Goal: Information Seeking & Learning: Learn about a topic

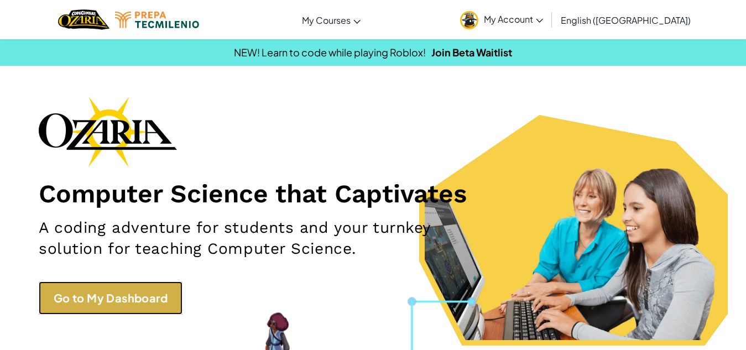
click at [122, 289] on link "Go to My Dashboard" at bounding box center [111, 297] width 144 height 33
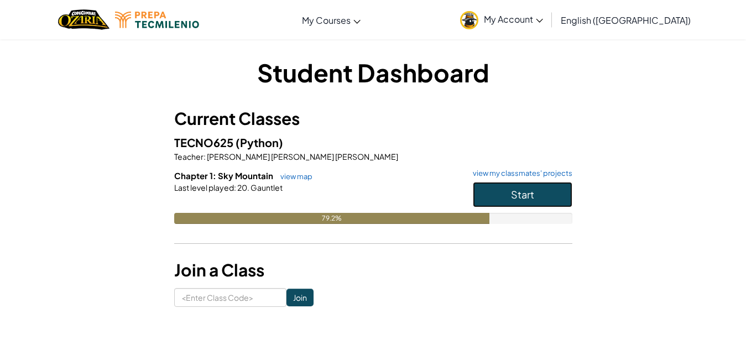
click at [508, 190] on button "Start" at bounding box center [523, 194] width 100 height 25
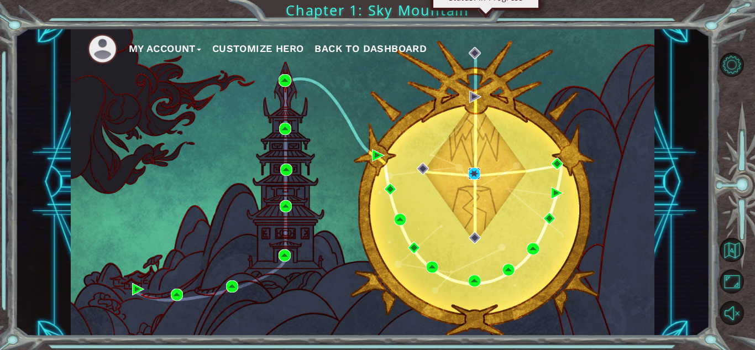
click at [477, 178] on img at bounding box center [474, 174] width 12 height 12
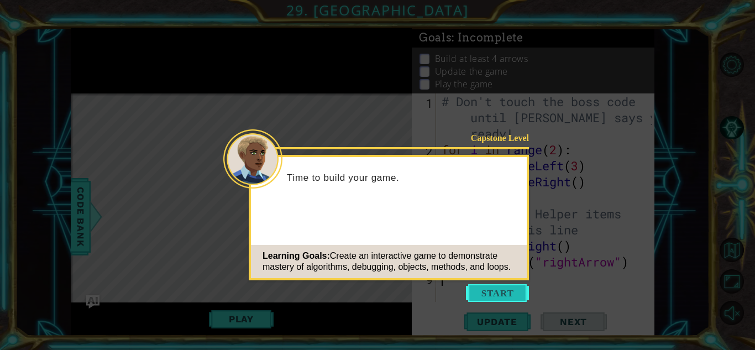
click at [492, 291] on button "Start" at bounding box center [497, 293] width 63 height 18
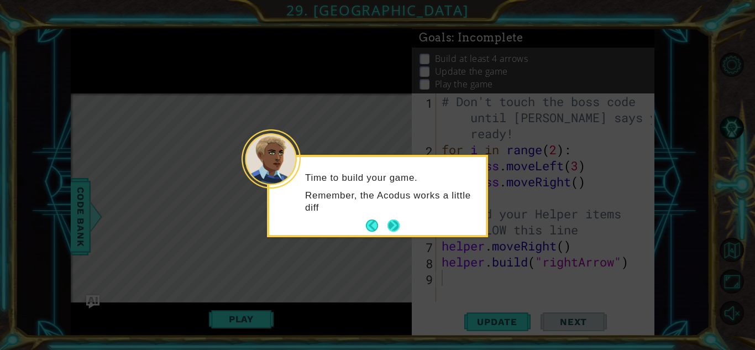
click at [389, 221] on button "Next" at bounding box center [393, 225] width 17 height 17
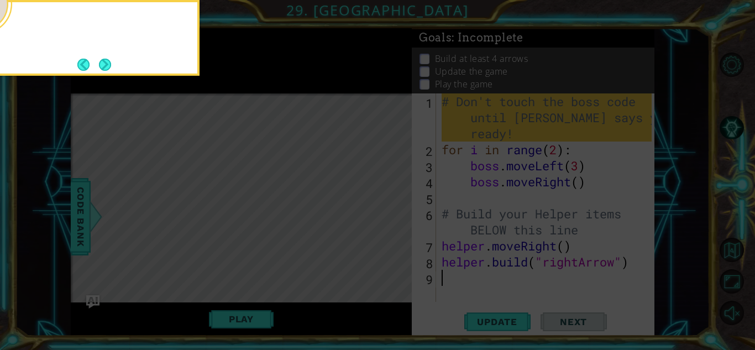
click at [389, 221] on icon at bounding box center [377, 175] width 755 height 350
click at [101, 63] on button "Next" at bounding box center [105, 65] width 12 height 12
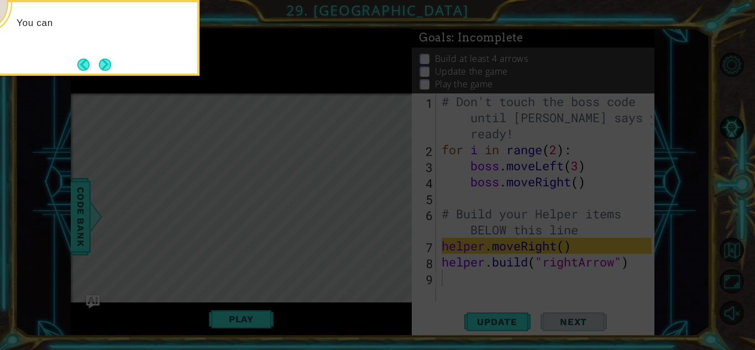
click at [101, 63] on button "Next" at bounding box center [104, 64] width 13 height 13
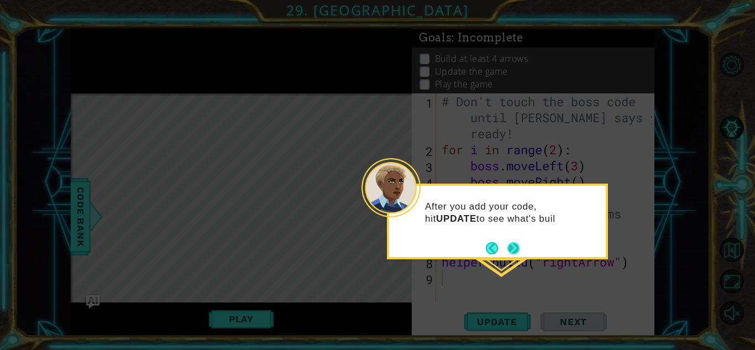
click at [516, 253] on button "Next" at bounding box center [514, 248] width 12 height 12
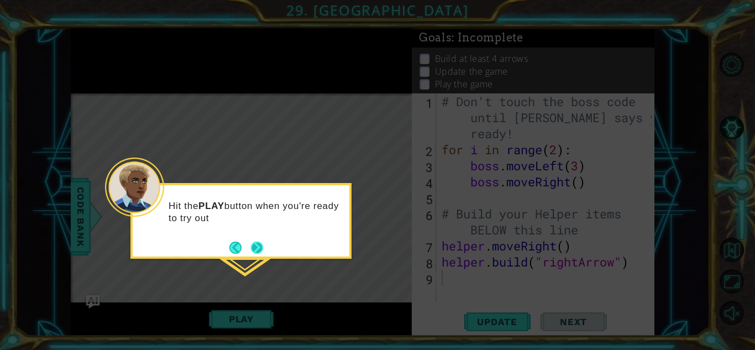
click at [255, 252] on button "Next" at bounding box center [257, 247] width 13 height 13
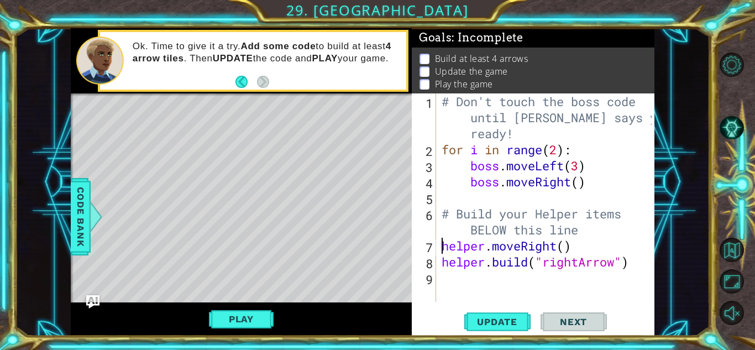
click at [440, 247] on div "# Don't touch the boss code until [PERSON_NAME] says you're ready! for i in ran…" at bounding box center [549, 229] width 218 height 273
type textarea "helper.moveRight()"
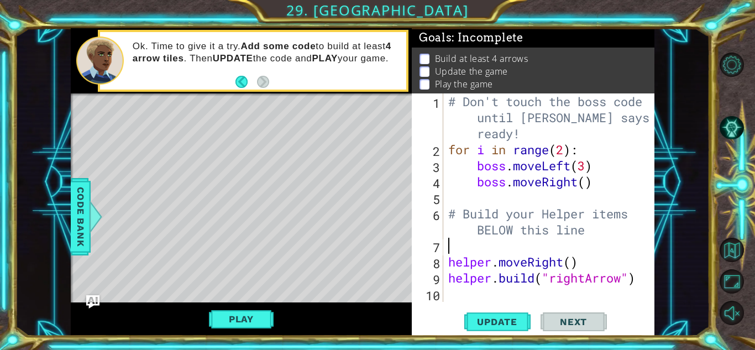
click at [452, 244] on div "# Don't touch the boss code until [PERSON_NAME] says you're ready! for i in ran…" at bounding box center [551, 229] width 211 height 273
type textarea "b"
type textarea "f"
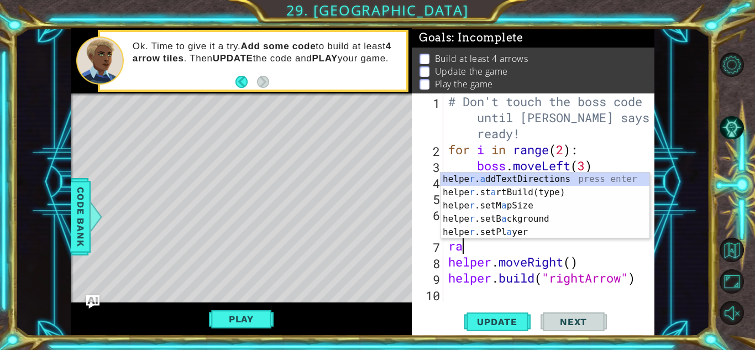
type textarea "r"
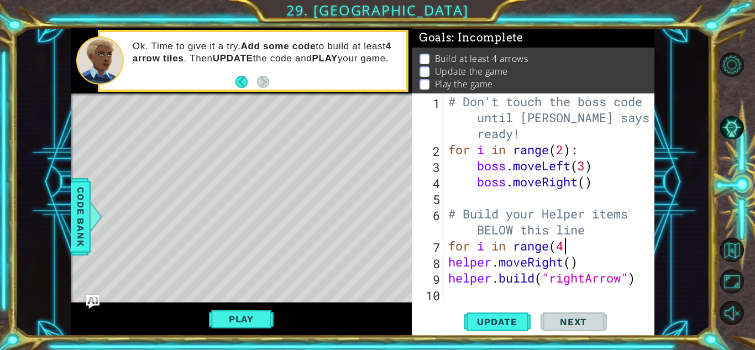
scroll to position [0, 5]
click at [260, 320] on button "Play" at bounding box center [241, 319] width 65 height 21
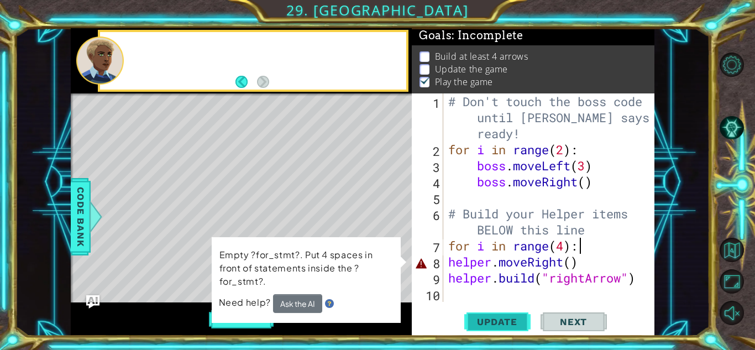
click at [480, 325] on span "Update" at bounding box center [497, 321] width 62 height 11
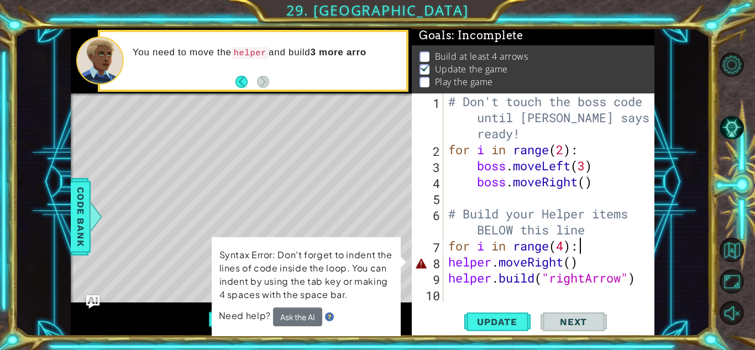
click at [573, 264] on div "# Don't touch the boss code until [PERSON_NAME] says you're ready! for i in ran…" at bounding box center [551, 229] width 211 height 273
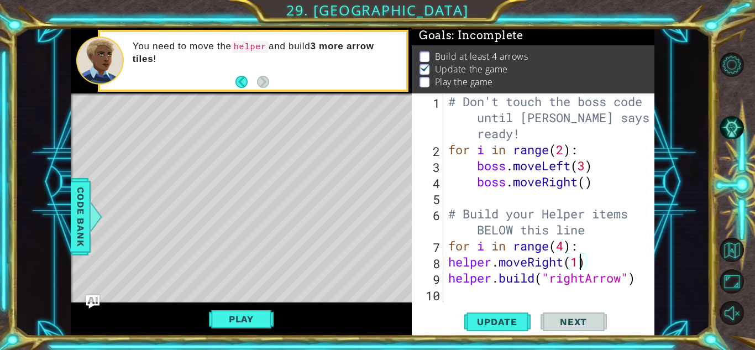
scroll to position [0, 6]
click at [498, 322] on span "Update" at bounding box center [497, 321] width 62 height 11
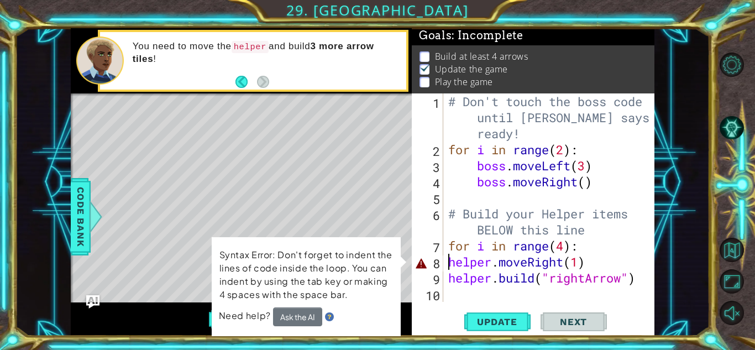
click at [447, 262] on div "# Don't touch the boss code until [PERSON_NAME] says you're ready! for i in ran…" at bounding box center [551, 229] width 211 height 273
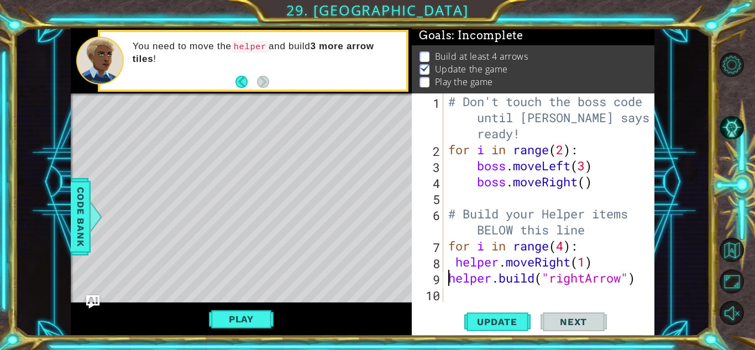
click at [447, 279] on div "# Don't touch the boss code until [PERSON_NAME] says you're ready! for i in ran…" at bounding box center [551, 229] width 211 height 273
type textarea "[DOMAIN_NAME]("rightArrow")"
click at [488, 317] on span "Update" at bounding box center [497, 321] width 62 height 11
click at [249, 318] on button "Play" at bounding box center [241, 319] width 65 height 21
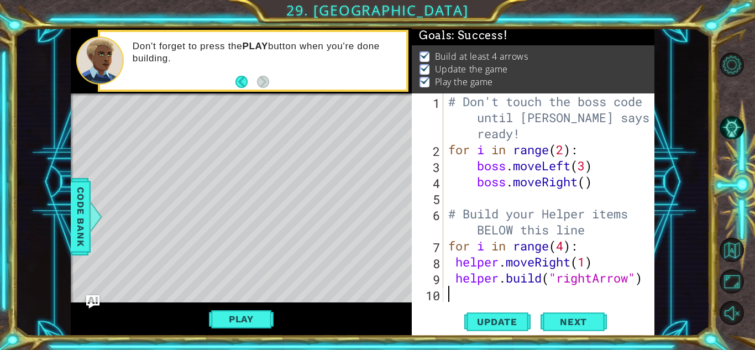
scroll to position [0, 0]
click at [474, 292] on div "# Don't touch the boss code until [PERSON_NAME] says you're ready! for i in ran…" at bounding box center [551, 229] width 211 height 273
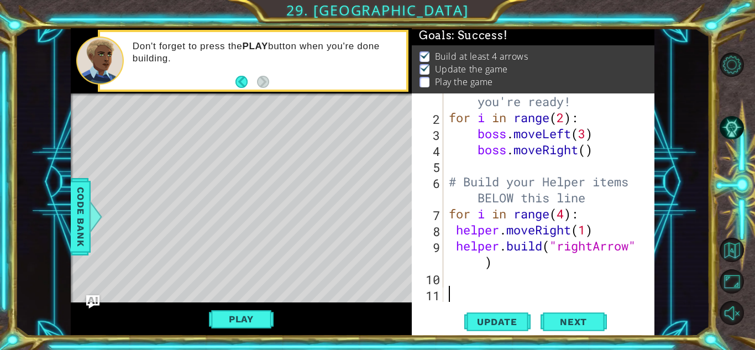
scroll to position [9, 0]
click at [567, 215] on div "# Don't touch the boss code until [PERSON_NAME] says you're ready! for i in ran…" at bounding box center [547, 197] width 201 height 273
type textarea "for i in range(6):"
click at [470, 284] on div "# Don't touch the boss code until [PERSON_NAME] says you're ready! for i in ran…" at bounding box center [547, 197] width 201 height 273
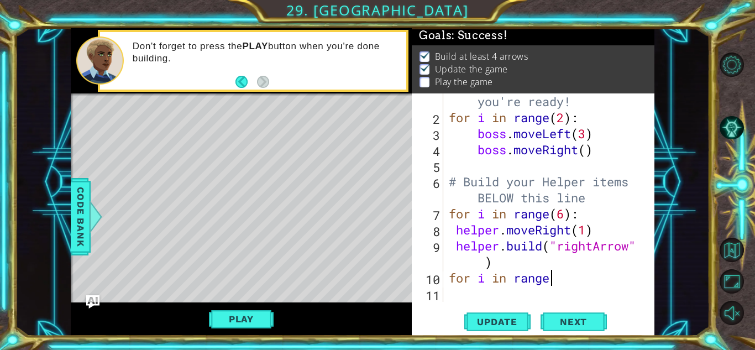
scroll to position [0, 4]
type textarea "for i in range(3)"
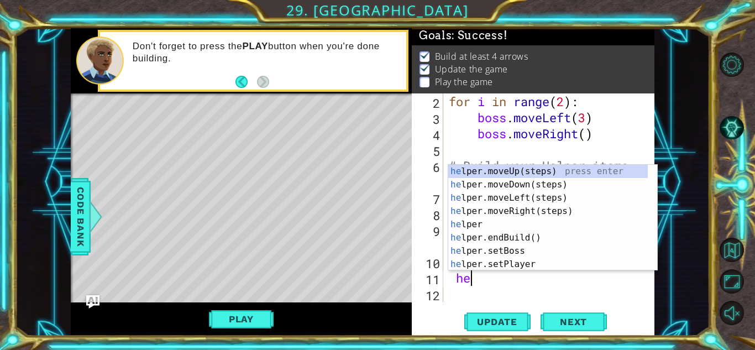
type textarea "hel"
click at [562, 186] on div "hel per.moveUp(steps) press enter hel per.moveDown(steps) press enter hel per.m…" at bounding box center [548, 231] width 200 height 133
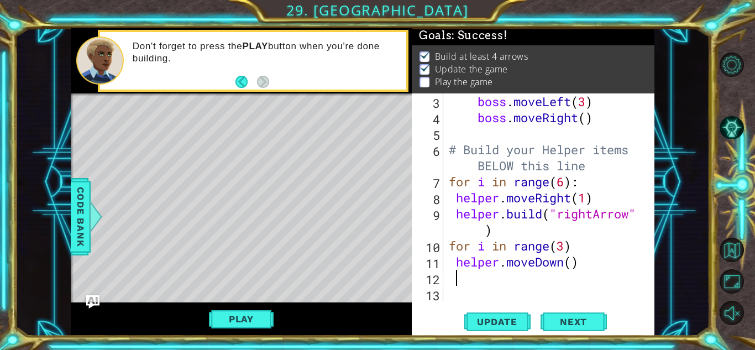
scroll to position [64, 0]
click at [573, 263] on div "boss . moveLeft ( 3 ) boss . moveRight ( ) # Build your Helper items BELOW this…" at bounding box center [547, 213] width 201 height 241
type textarea "helper.moveDown()"
click at [531, 280] on div "boss . moveLeft ( 3 ) boss . moveRight ( ) # Build your Helper items BELOW this…" at bounding box center [547, 213] width 201 height 241
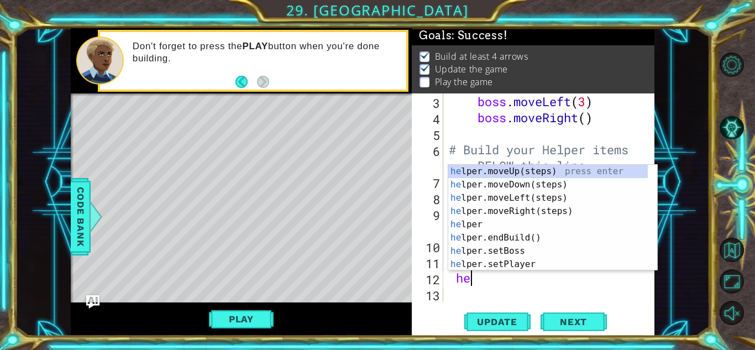
scroll to position [0, 1]
click at [528, 259] on div "hel per.moveUp(steps) press enter hel per.moveDown(steps) press enter hel per.m…" at bounding box center [548, 231] width 200 height 133
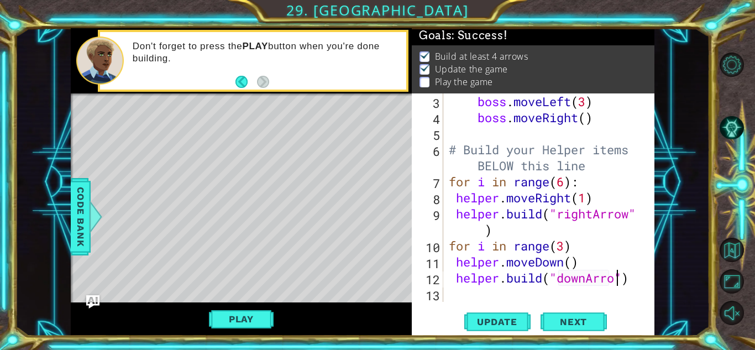
scroll to position [0, 8]
click at [494, 322] on span "Update" at bounding box center [497, 321] width 62 height 11
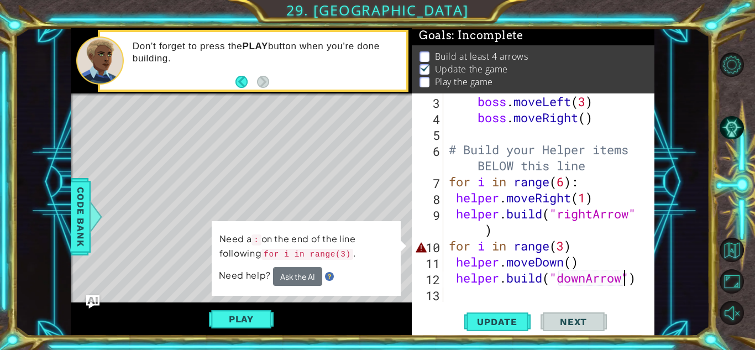
click at [573, 246] on div "boss . moveLeft ( 3 ) boss . moveRight ( ) # Build your Helper items BELOW this…" at bounding box center [547, 213] width 201 height 241
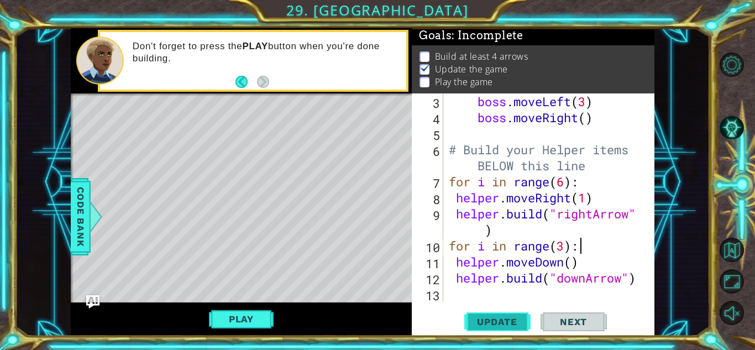
click at [509, 310] on button "Update" at bounding box center [497, 322] width 66 height 24
click at [259, 318] on button "Play" at bounding box center [241, 319] width 65 height 21
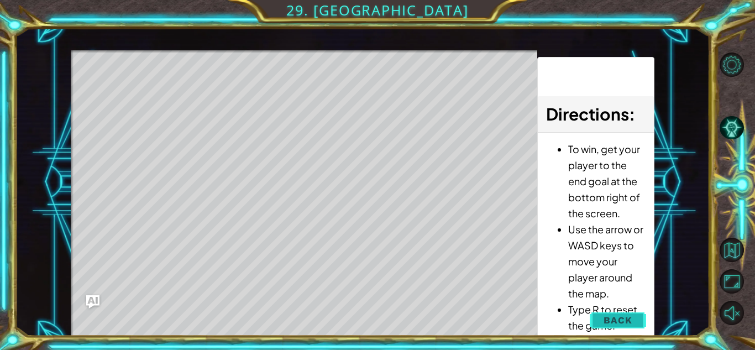
click at [608, 328] on button "Back" at bounding box center [618, 320] width 56 height 22
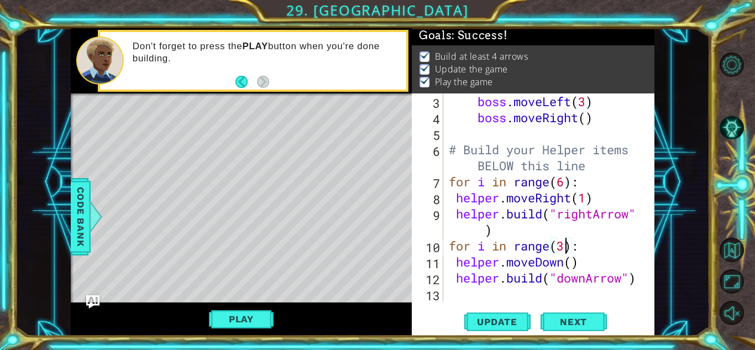
click at [566, 245] on div "boss . moveLeft ( 3 ) boss . moveRight ( ) # Build your Helper items BELOW this…" at bounding box center [547, 213] width 201 height 241
type textarea "for i in range(4):"
click at [504, 327] on button "Update" at bounding box center [497, 322] width 66 height 24
click at [250, 317] on button "Play" at bounding box center [241, 319] width 65 height 21
click at [560, 316] on button "Next" at bounding box center [574, 324] width 66 height 24
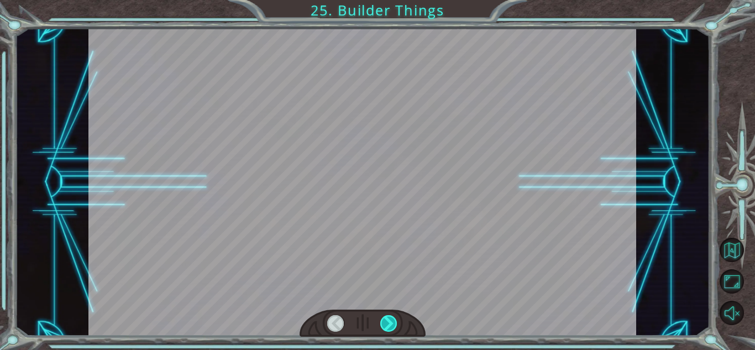
click at [390, 318] on div at bounding box center [388, 323] width 17 height 17
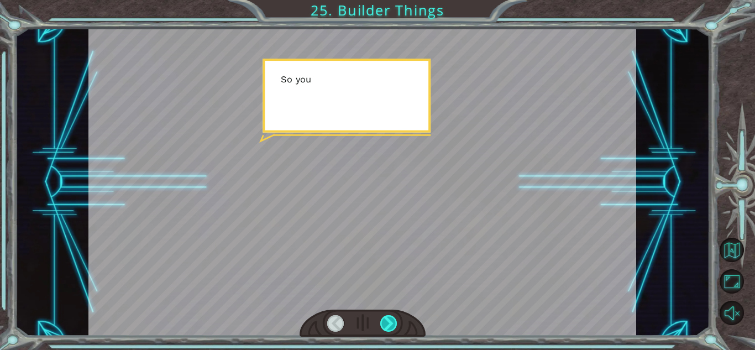
click at [390, 318] on div at bounding box center [388, 323] width 17 height 17
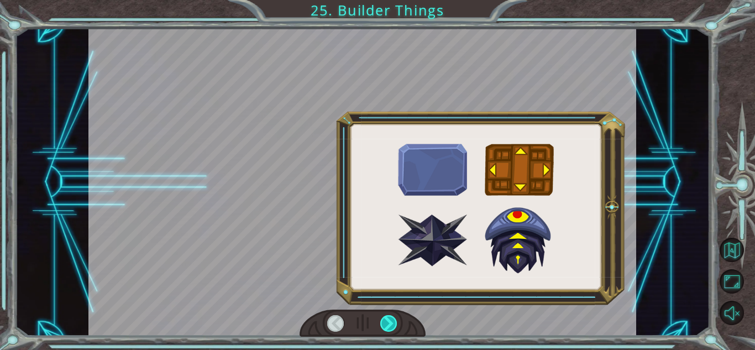
click at [390, 318] on div at bounding box center [388, 323] width 17 height 17
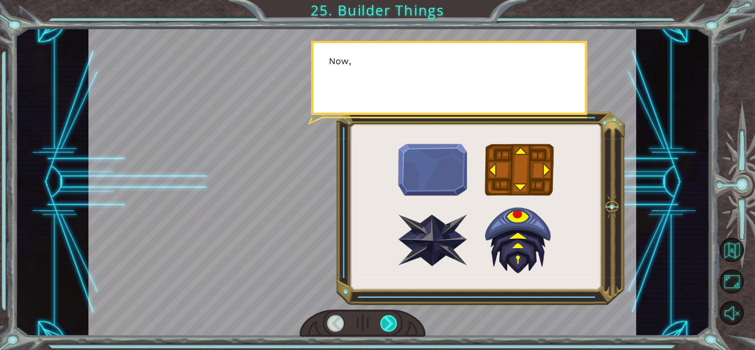
click at [390, 318] on div at bounding box center [388, 323] width 17 height 17
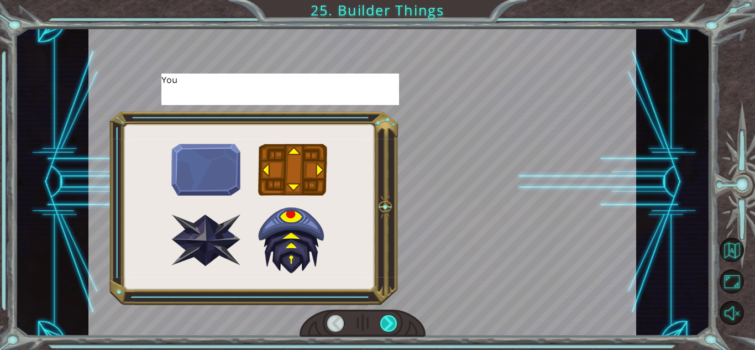
click at [390, 318] on div at bounding box center [388, 323] width 17 height 17
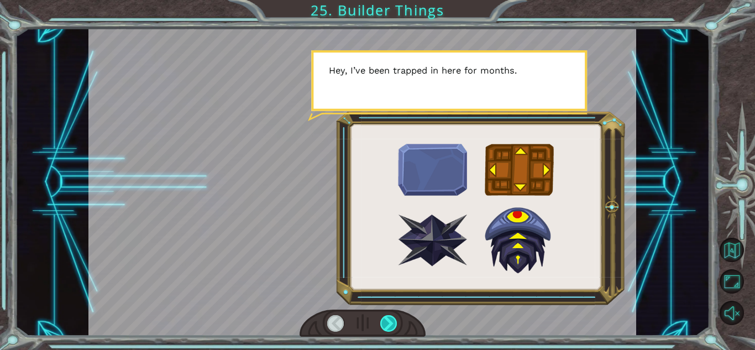
click at [390, 318] on div at bounding box center [388, 323] width 17 height 17
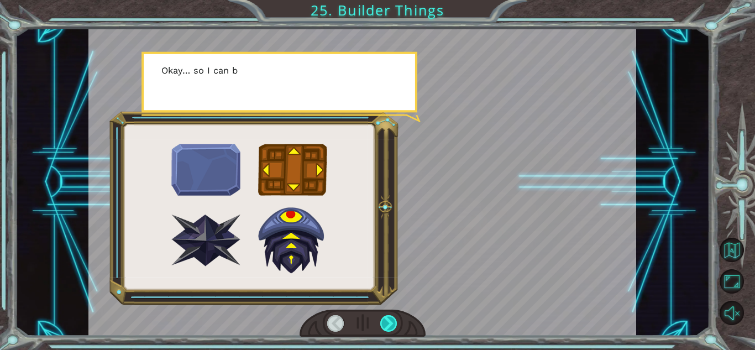
click at [390, 318] on div at bounding box center [388, 323] width 17 height 17
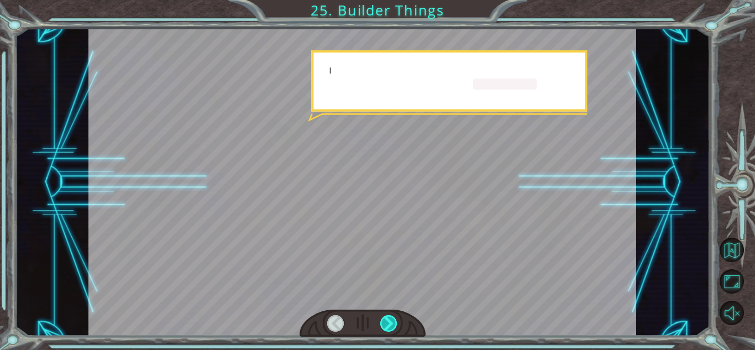
click at [390, 318] on div at bounding box center [388, 323] width 17 height 17
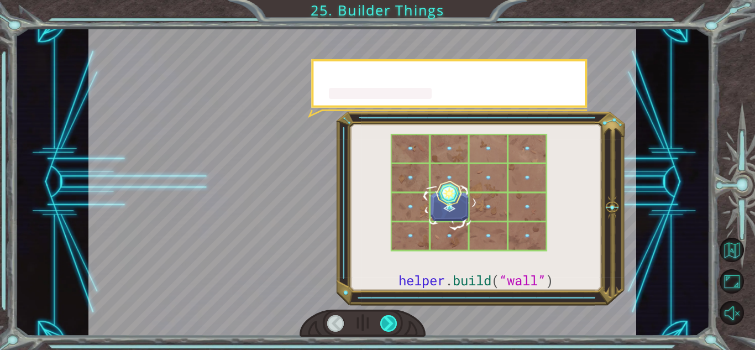
click at [390, 318] on div at bounding box center [388, 323] width 17 height 17
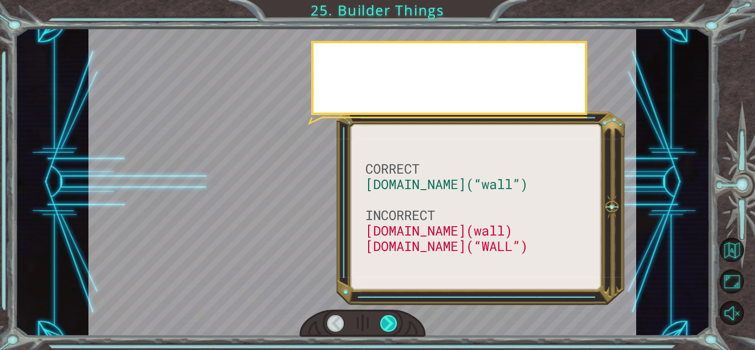
click at [390, 318] on div at bounding box center [388, 323] width 17 height 17
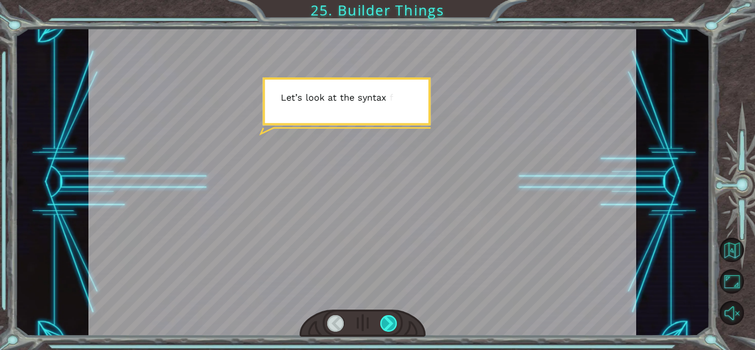
click at [390, 318] on div at bounding box center [388, 323] width 17 height 17
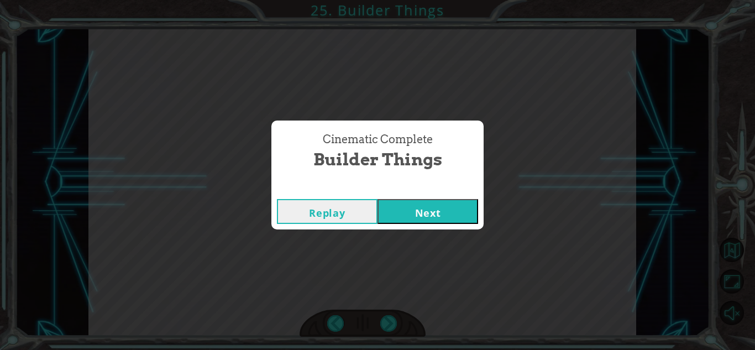
click at [565, 160] on div "Cinematic Complete Builder Things Replay Next" at bounding box center [377, 175] width 755 height 350
click at [330, 211] on button "Replay" at bounding box center [327, 211] width 101 height 25
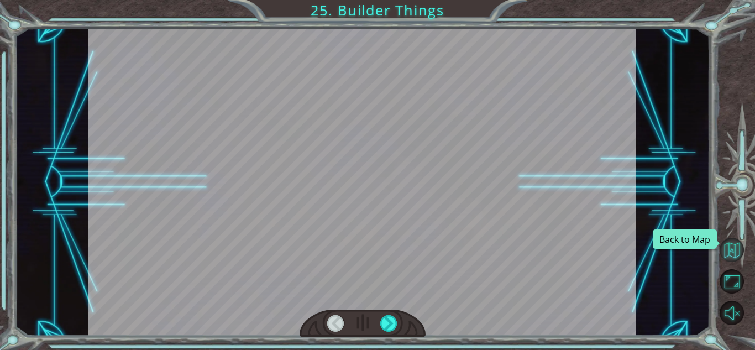
click at [744, 244] on button "Back to Map" at bounding box center [732, 250] width 24 height 24
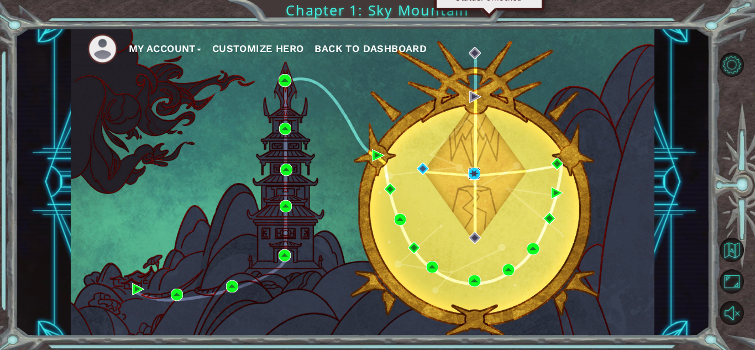
click at [472, 170] on img at bounding box center [474, 174] width 12 height 12
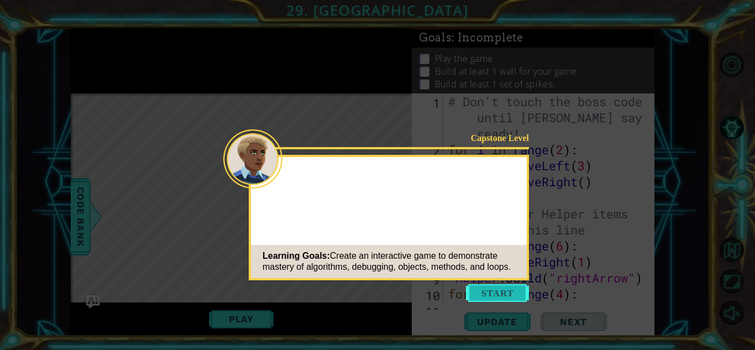
click at [500, 288] on button "Start" at bounding box center [497, 293] width 63 height 18
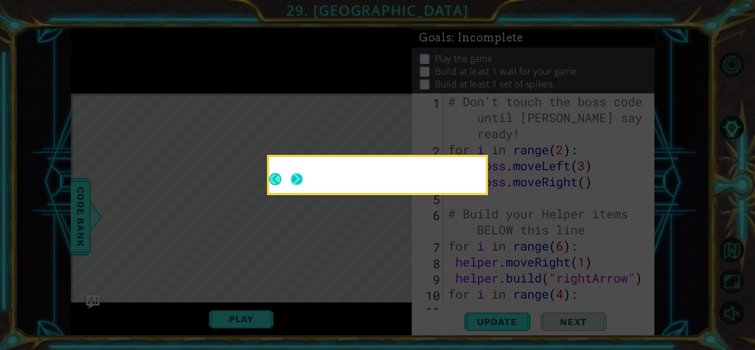
click at [295, 179] on button "Next" at bounding box center [297, 179] width 13 height 13
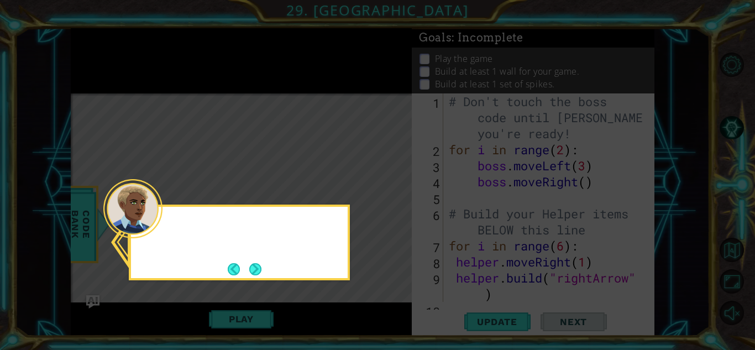
click at [151, 229] on div at bounding box center [132, 208] width 59 height 59
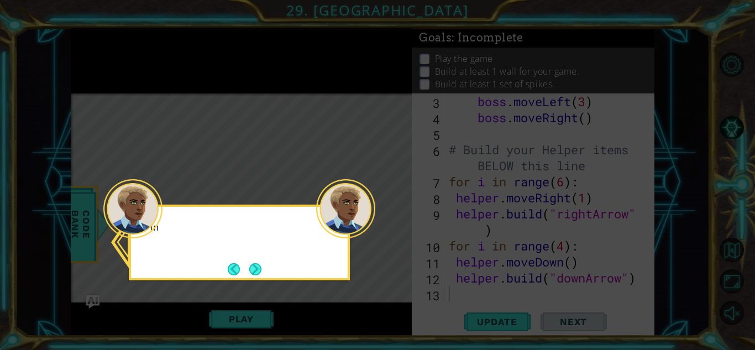
scroll to position [64, 0]
click at [253, 267] on button "Next" at bounding box center [255, 269] width 12 height 12
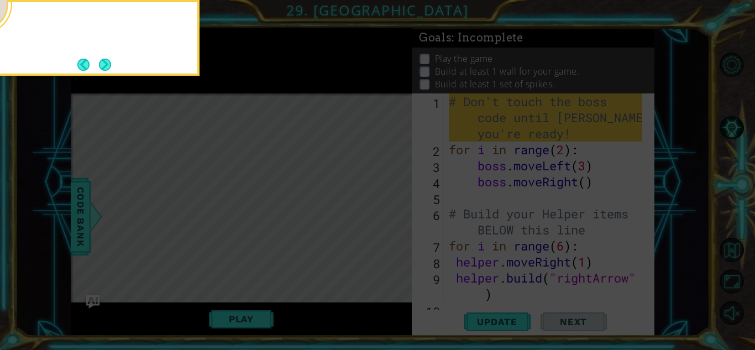
scroll to position [0, 0]
click at [117, 69] on div "Remember, don't change the boss code y" at bounding box center [88, 38] width 221 height 76
click at [101, 59] on button "Next" at bounding box center [105, 64] width 13 height 13
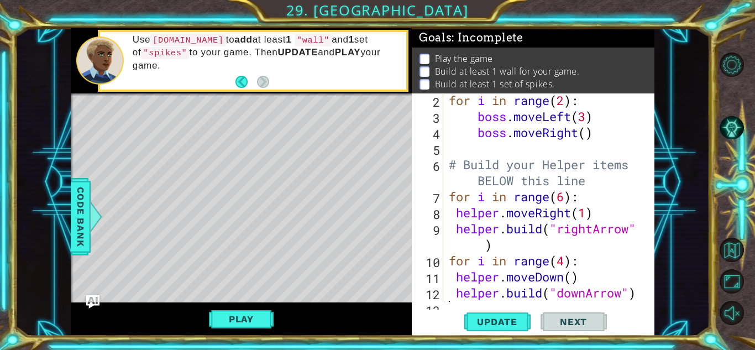
scroll to position [64, 0]
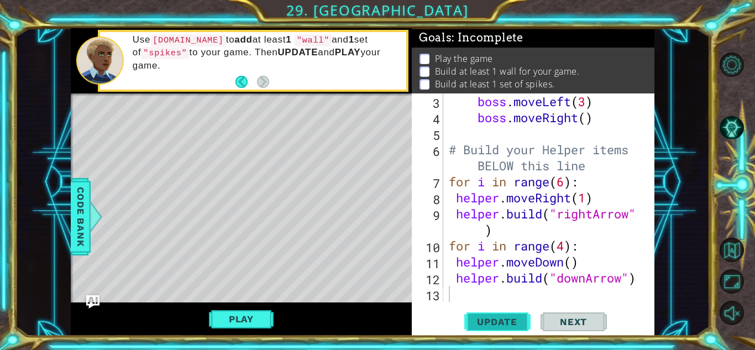
click at [515, 318] on span "Update" at bounding box center [497, 321] width 62 height 11
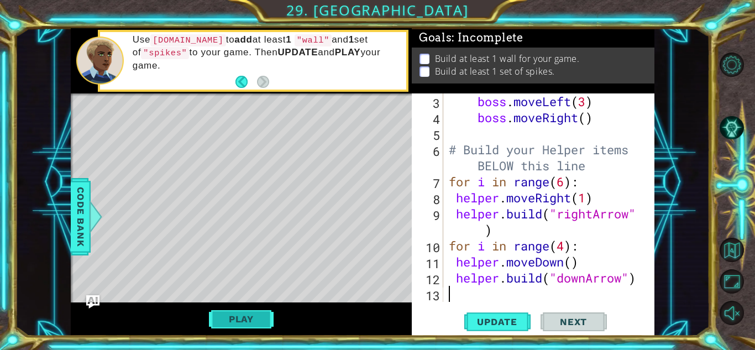
click at [264, 317] on button "Play" at bounding box center [241, 319] width 65 height 21
click at [593, 297] on div "boss . moveLeft ( 3 ) boss . moveRight ( ) # Build your Helper items BELOW this…" at bounding box center [547, 213] width 201 height 241
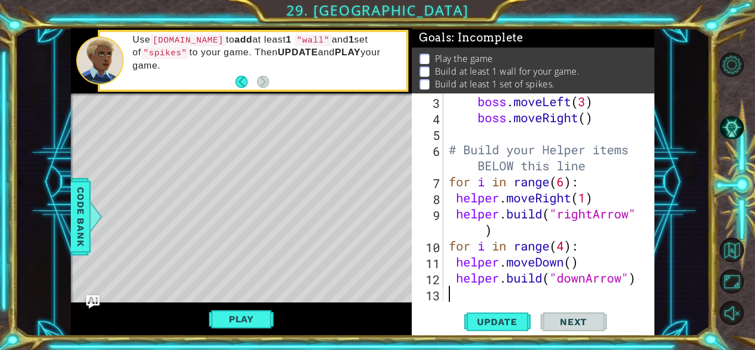
type textarea "[DOMAIN_NAME]("downArrow")"
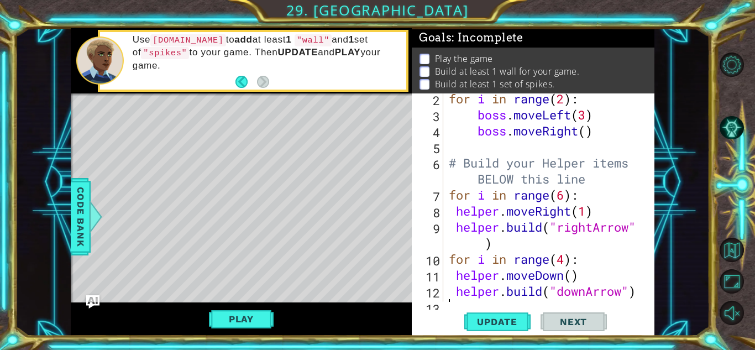
scroll to position [51, 0]
